Goal: Check status: Check status

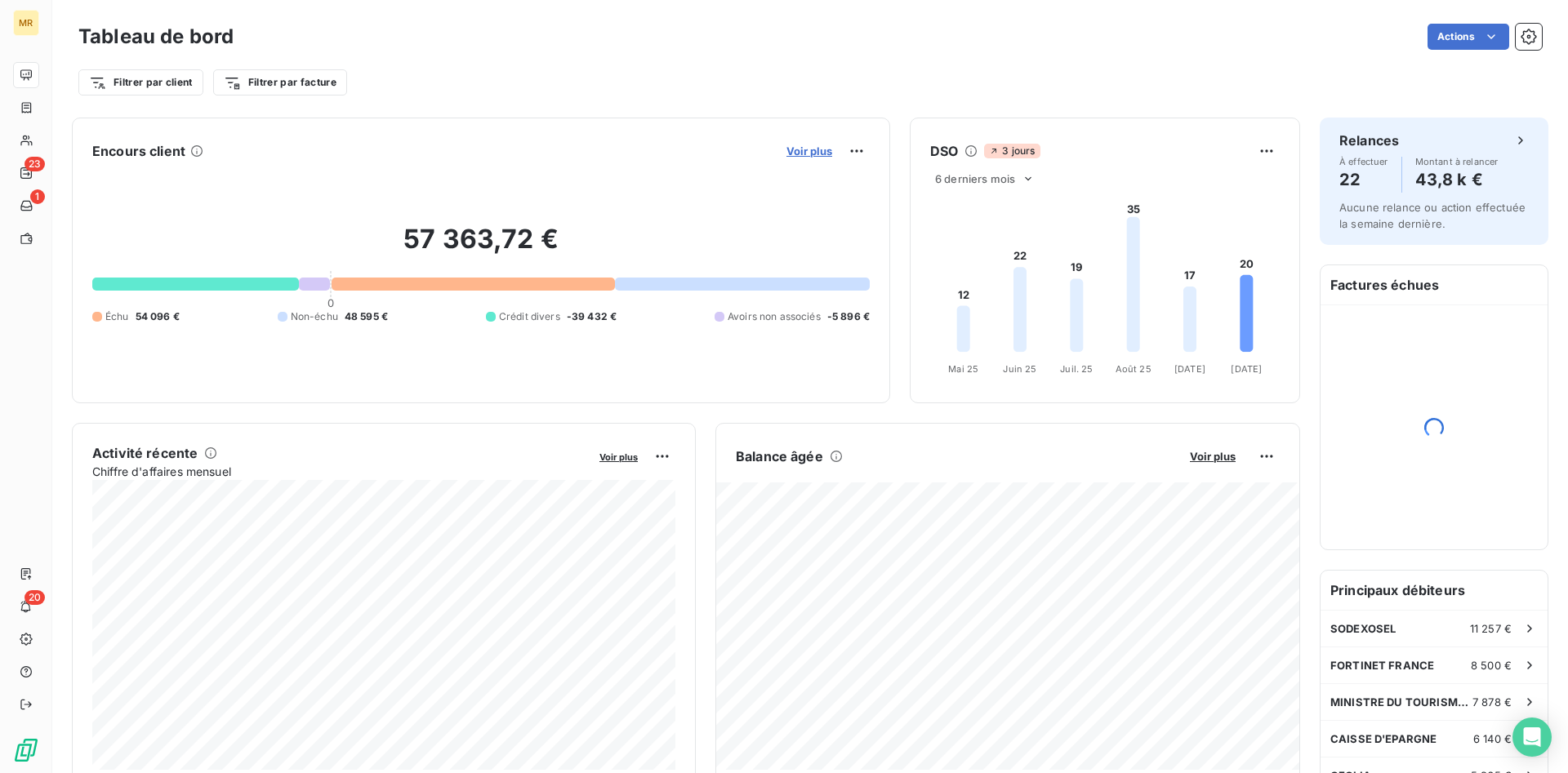
click at [804, 149] on span "Voir plus" at bounding box center [808, 151] width 46 height 13
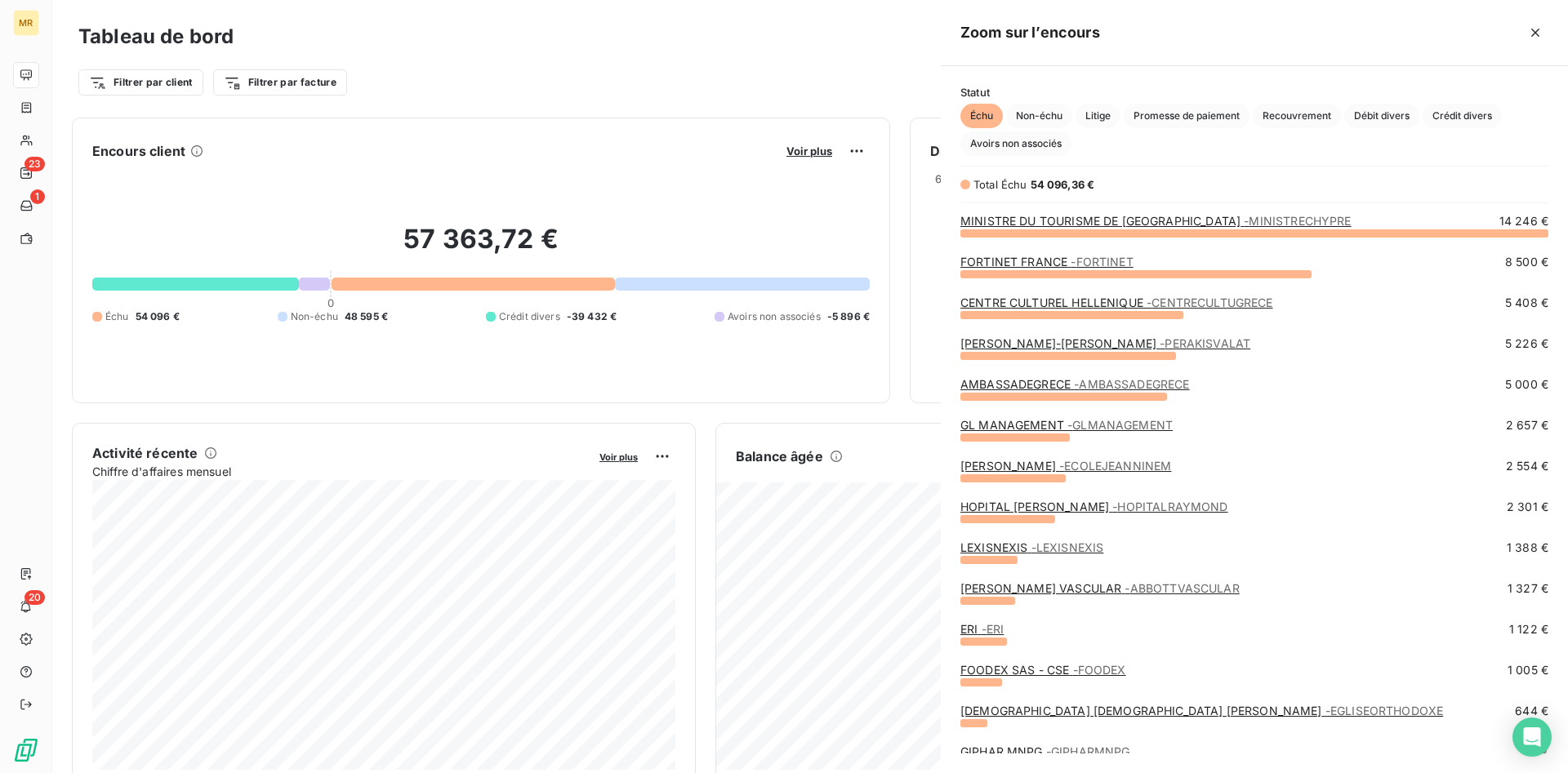
scroll to position [1, 1]
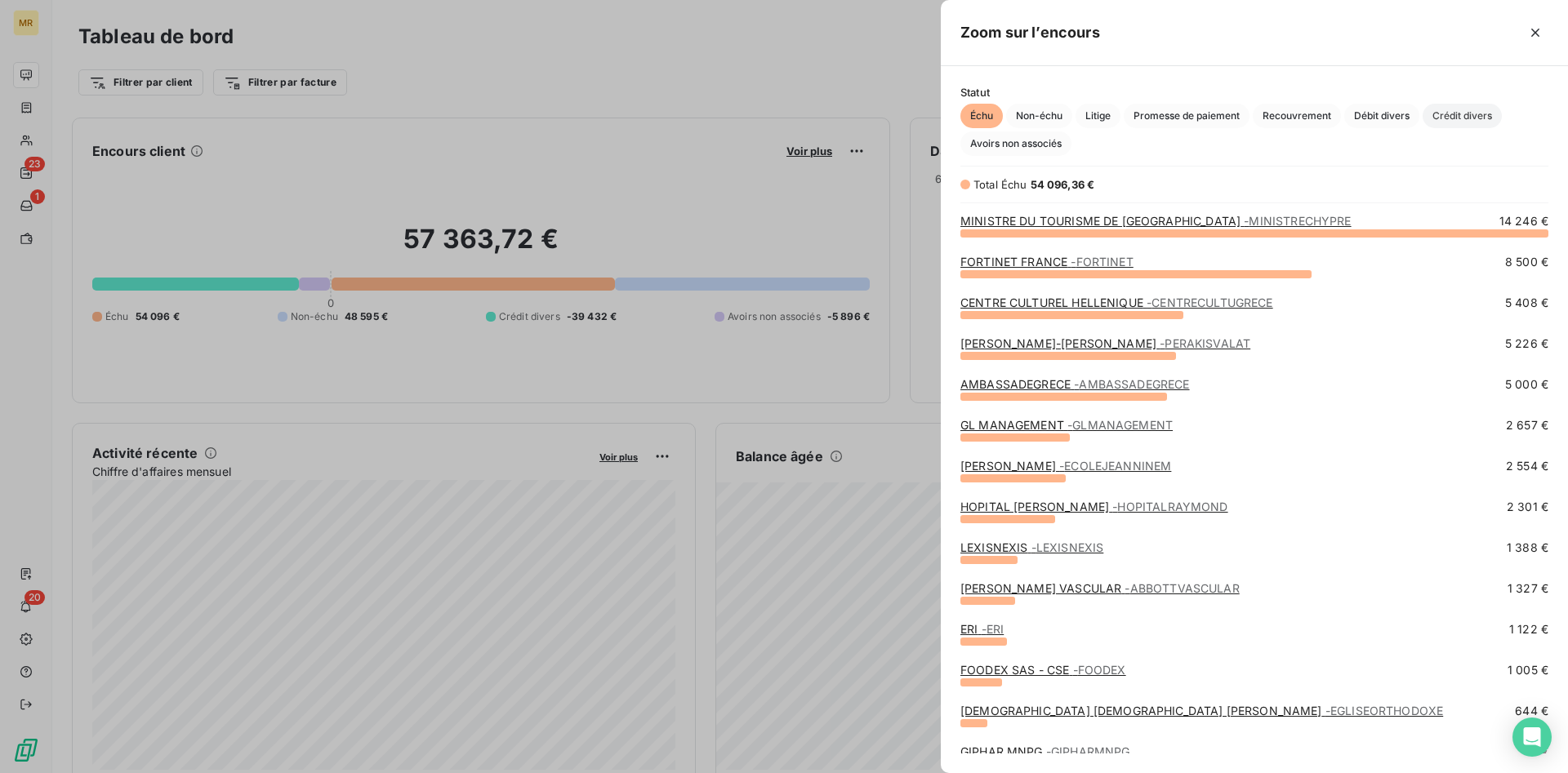
click at [1483, 113] on span "Crédit divers" at bounding box center [1462, 116] width 79 height 25
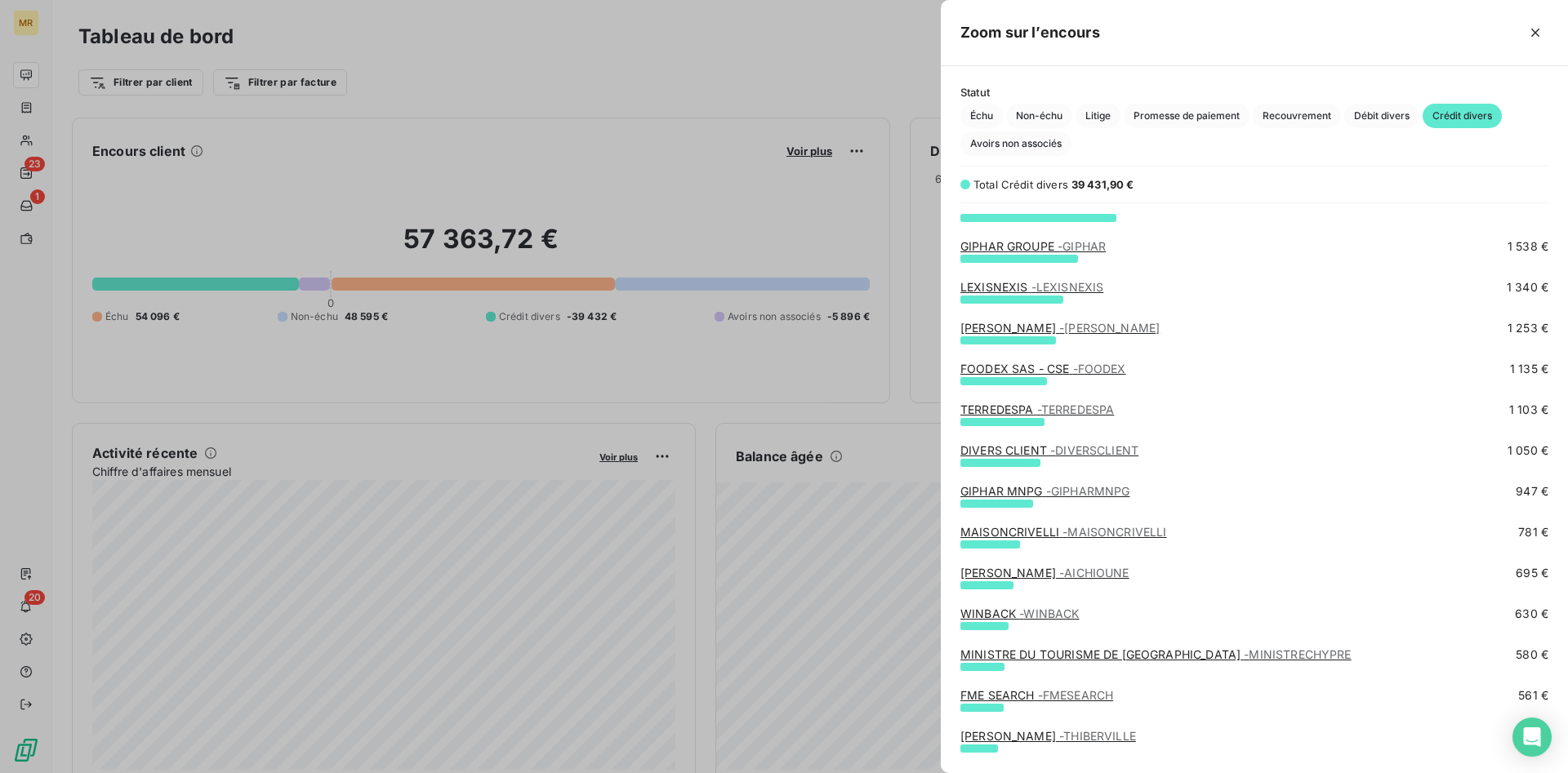
scroll to position [250, 0]
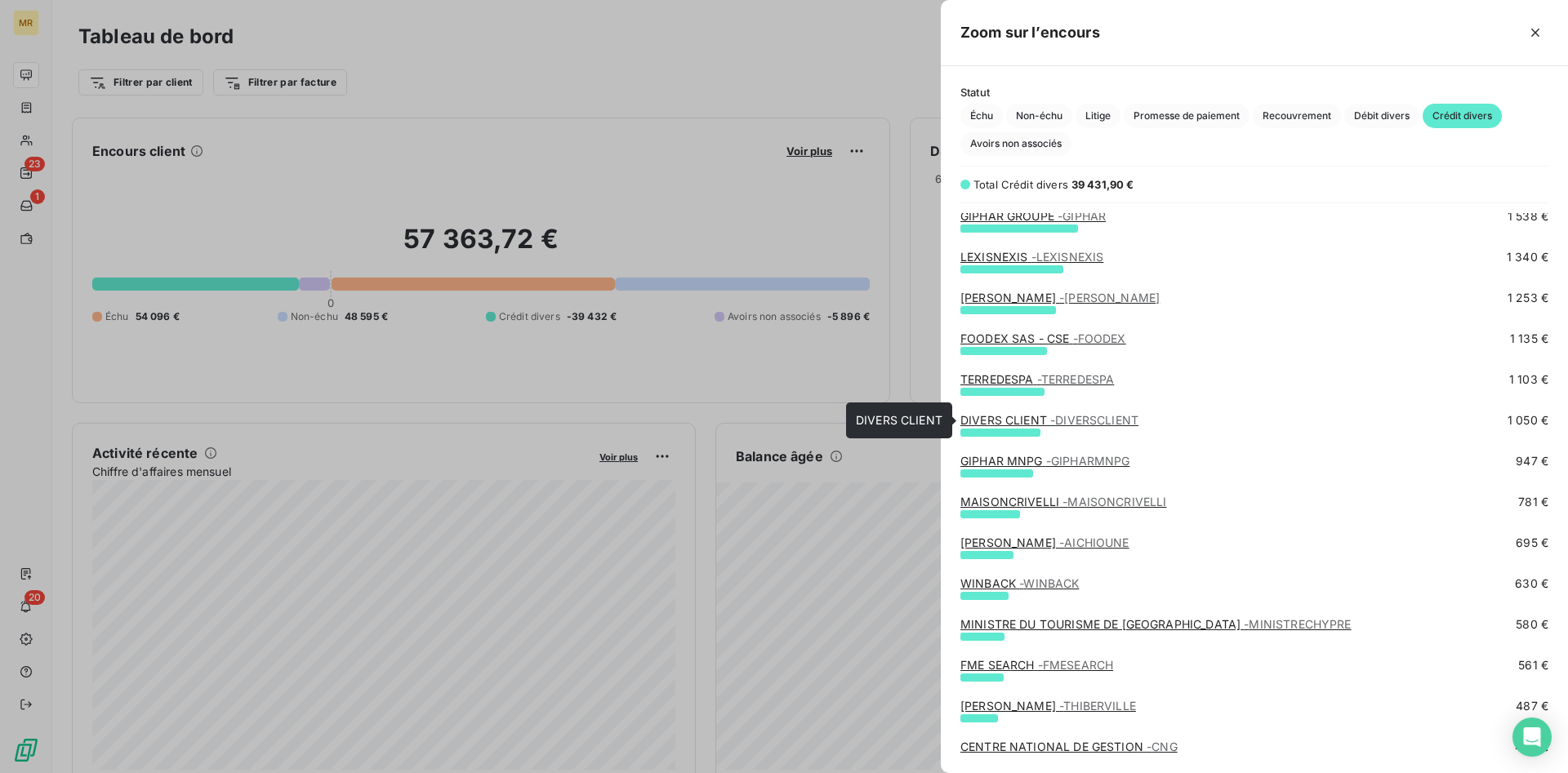
click at [1124, 420] on span "- DIVERSCLIENT" at bounding box center [1094, 420] width 89 height 14
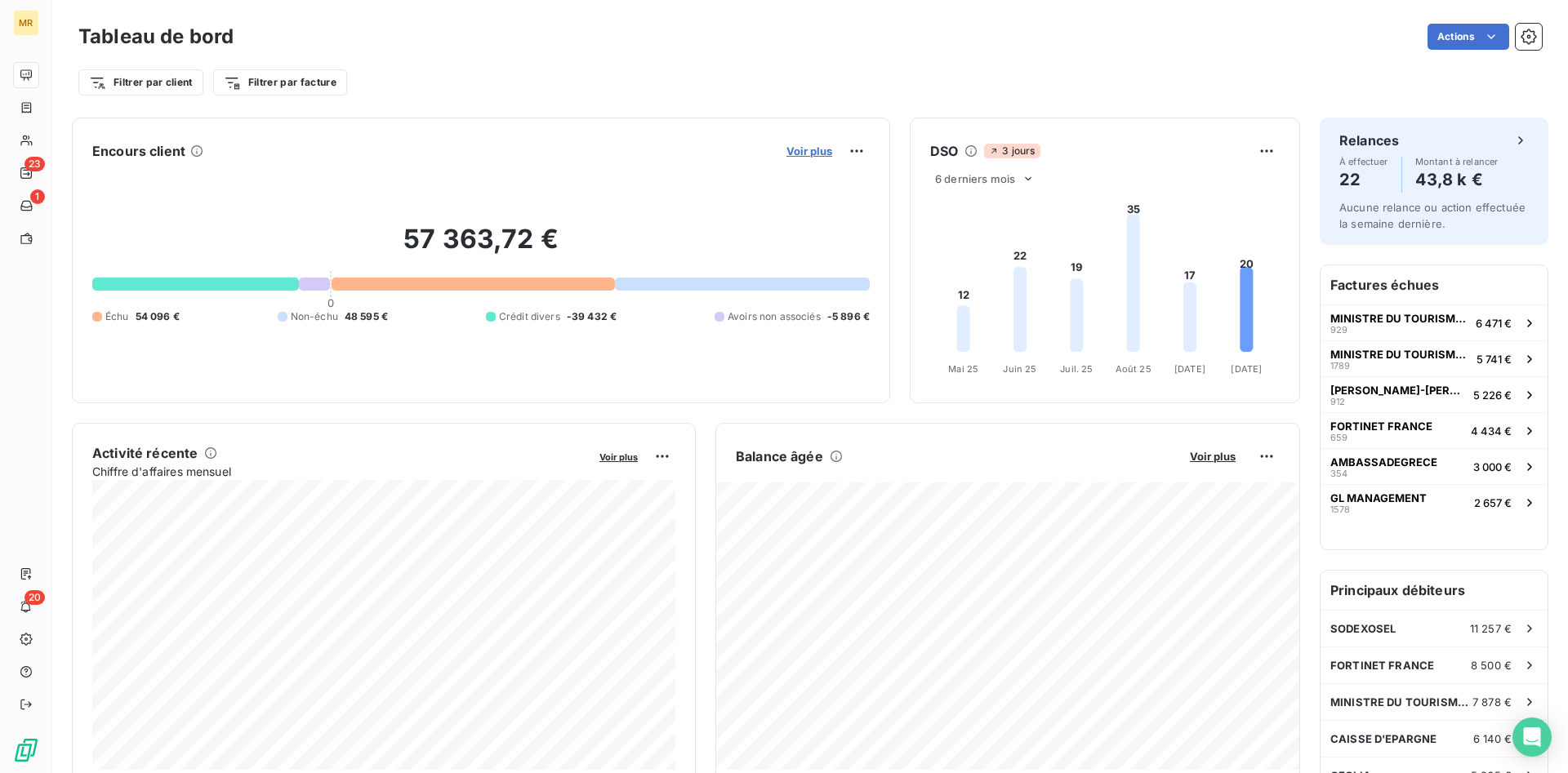
click at [815, 150] on span "Voir plus" at bounding box center [808, 151] width 46 height 13
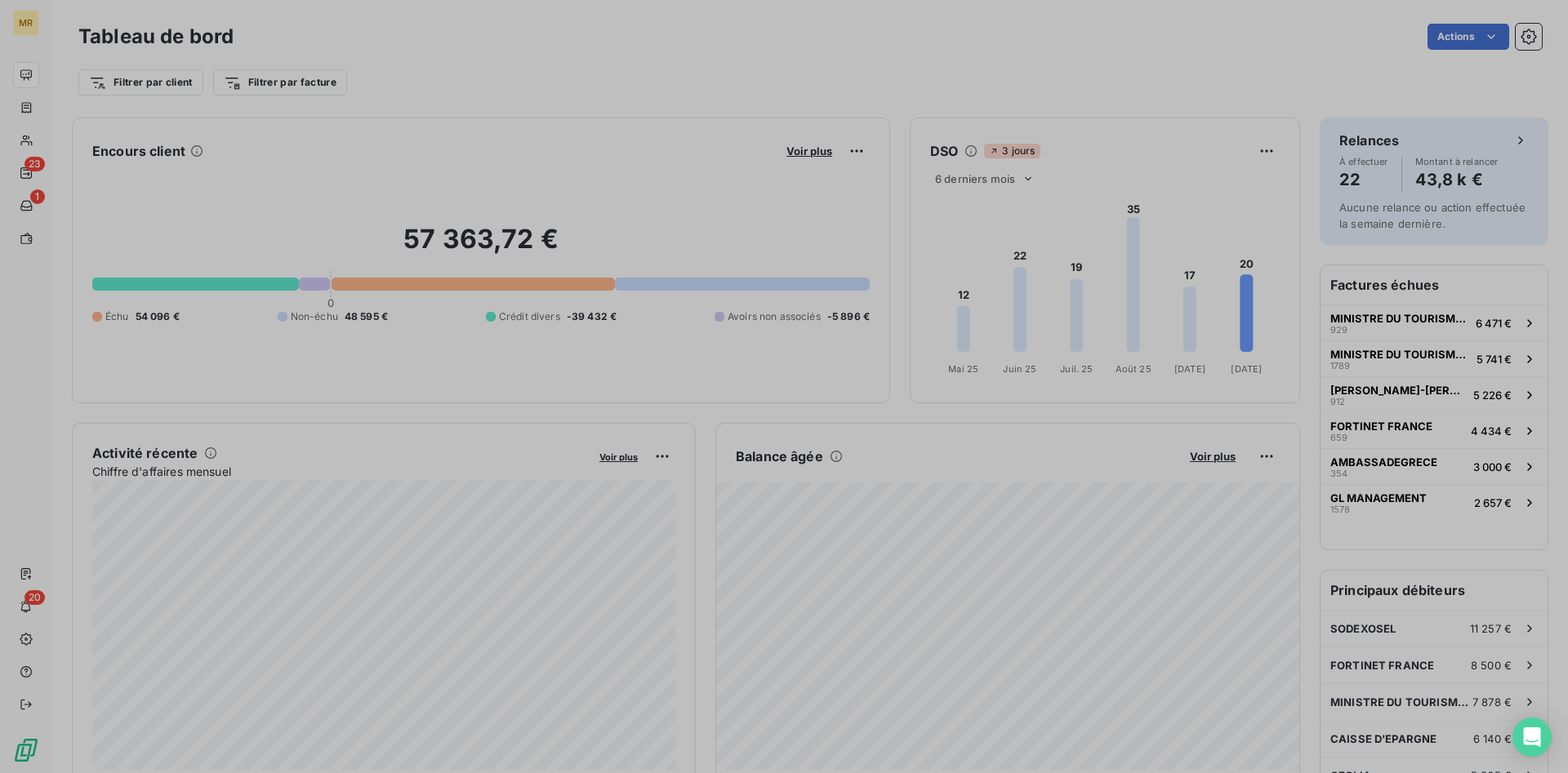
scroll to position [773, 627]
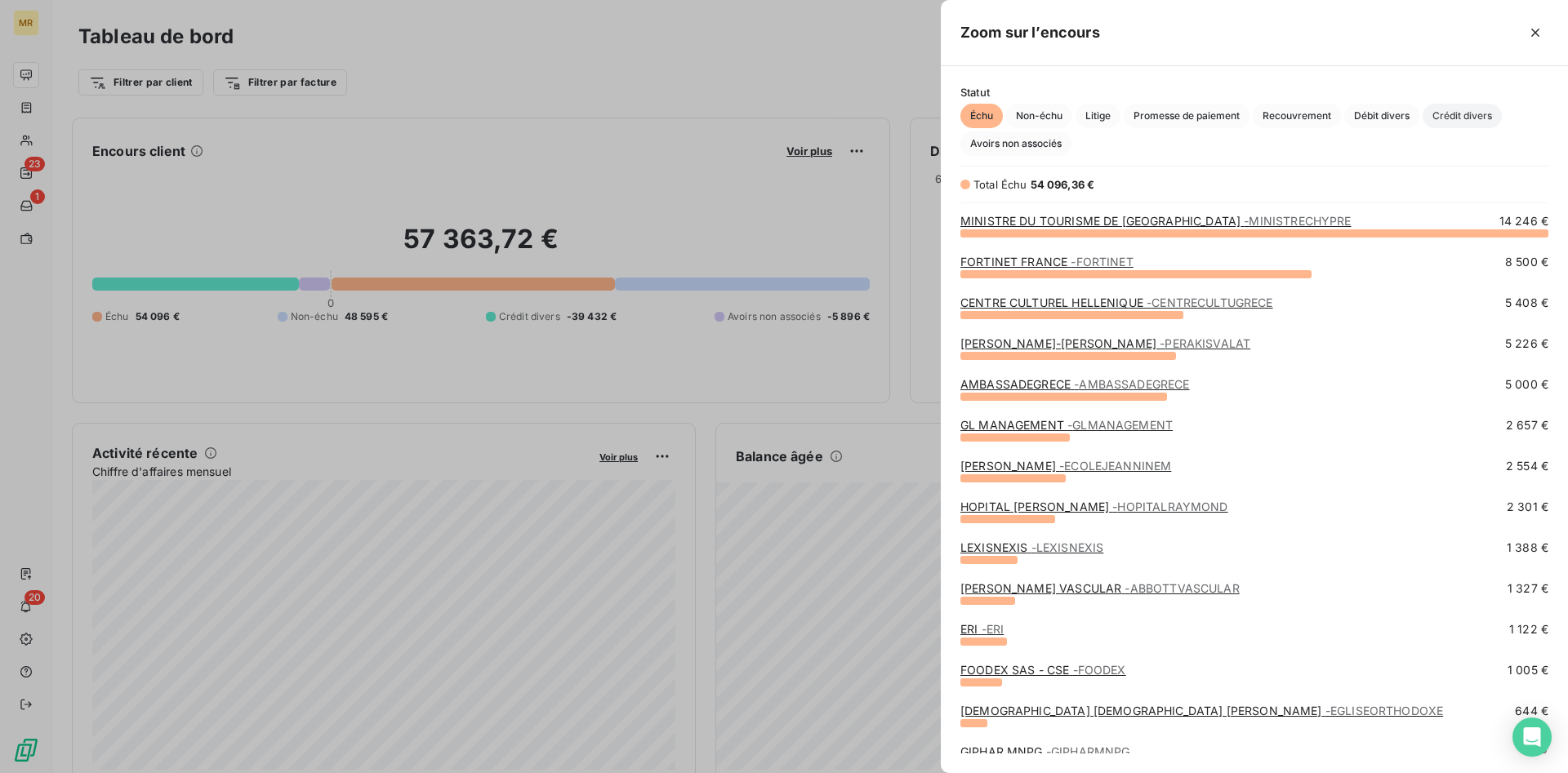
click at [1489, 114] on span "Crédit divers" at bounding box center [1462, 116] width 79 height 25
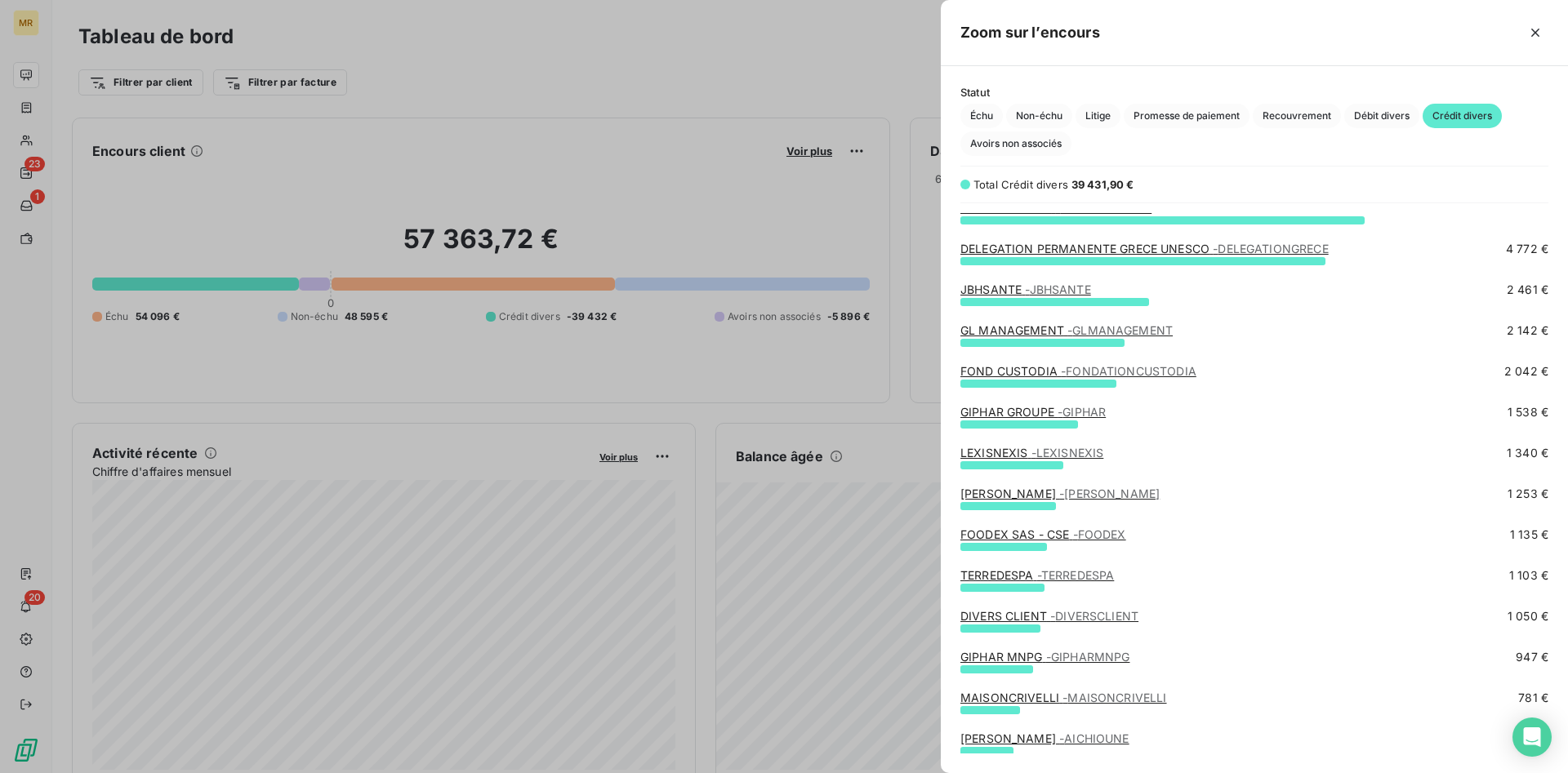
scroll to position [84, 0]
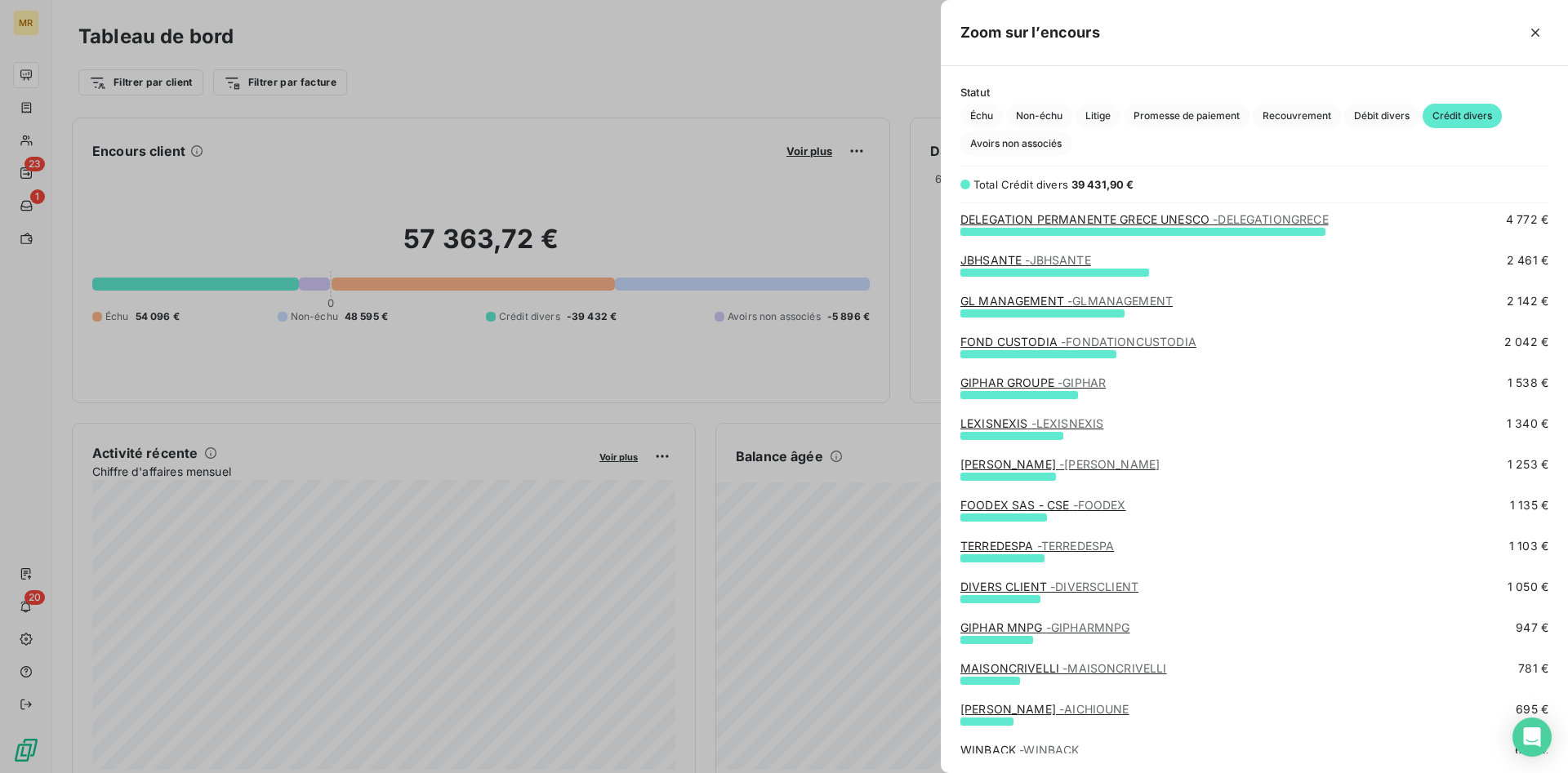
click at [1099, 305] on span "- GLMANAGEMENT" at bounding box center [1120, 300] width 105 height 14
